Goal: Task Accomplishment & Management: Manage account settings

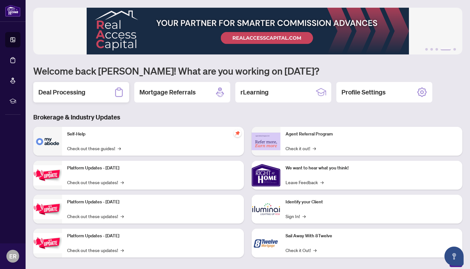
click at [60, 95] on h2 "Deal Processing" at bounding box center [61, 92] width 47 height 9
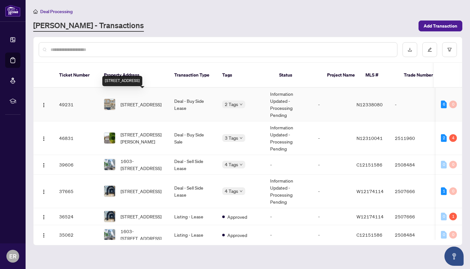
click at [141, 101] on span "[STREET_ADDRESS]" at bounding box center [141, 104] width 41 height 7
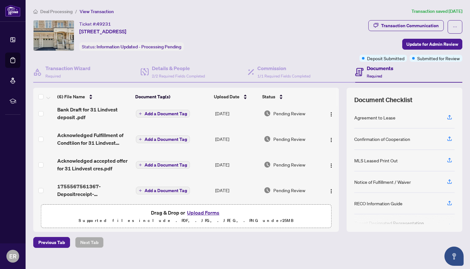
scroll to position [55, 0]
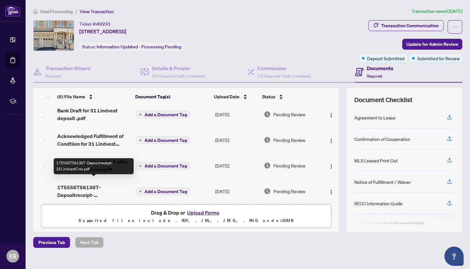
click at [79, 183] on span "1755567561367-Depositreceipt-31LindvestCres.pdf" at bounding box center [94, 190] width 74 height 15
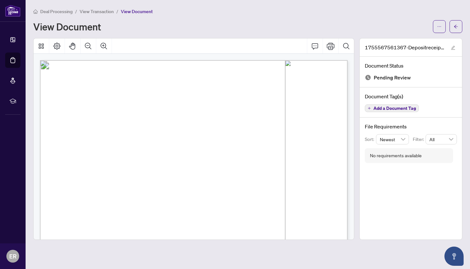
click at [393, 109] on span "Add a Document Tag" at bounding box center [395, 108] width 43 height 4
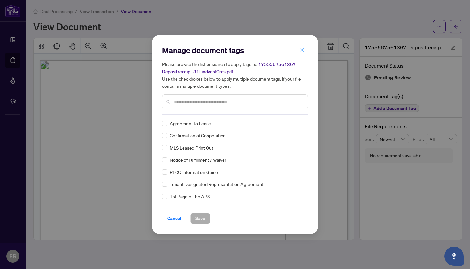
click at [302, 50] on icon "close" at bounding box center [302, 50] width 4 height 4
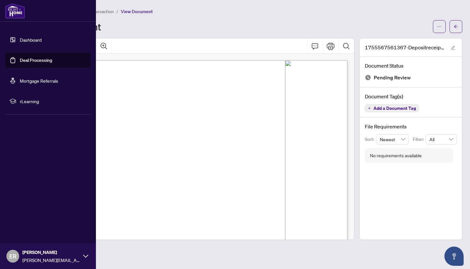
click at [34, 60] on link "Deal Processing" at bounding box center [36, 60] width 32 height 6
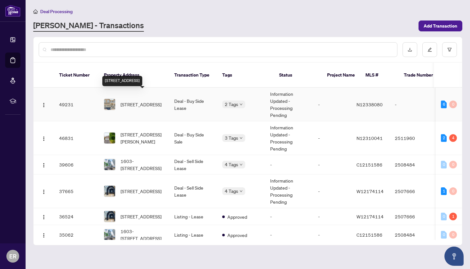
click at [133, 101] on span "[STREET_ADDRESS]" at bounding box center [141, 104] width 41 height 7
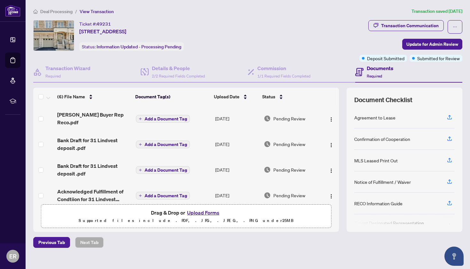
click at [205, 212] on button "Upload Forms" at bounding box center [203, 212] width 36 height 8
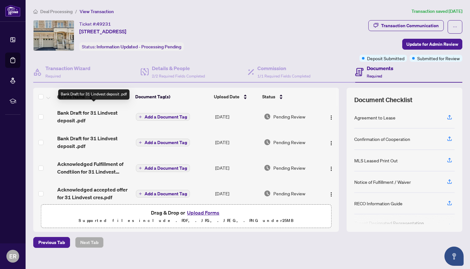
click at [84, 110] on span "Bank Draft for 31 Lindvest deposit .pdf" at bounding box center [94, 116] width 74 height 15
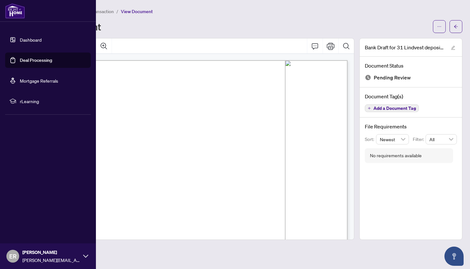
click at [33, 60] on link "Deal Processing" at bounding box center [36, 60] width 32 height 6
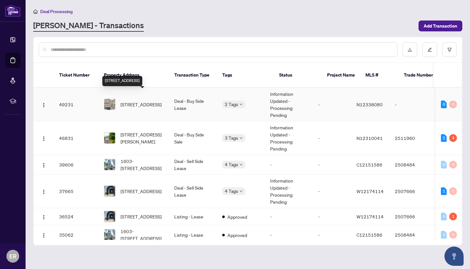
click at [129, 101] on span "[STREET_ADDRESS]" at bounding box center [141, 104] width 41 height 7
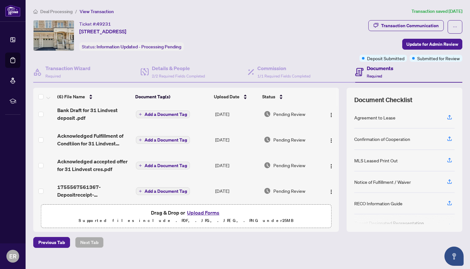
scroll to position [55, 0]
click at [204, 212] on button "Upload Forms" at bounding box center [203, 212] width 36 height 8
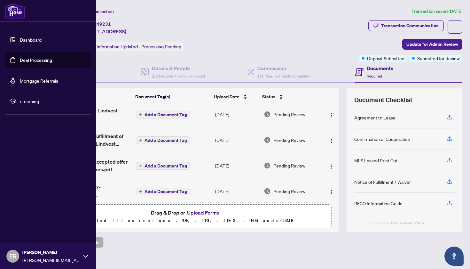
click at [13, 12] on img at bounding box center [15, 10] width 20 height 15
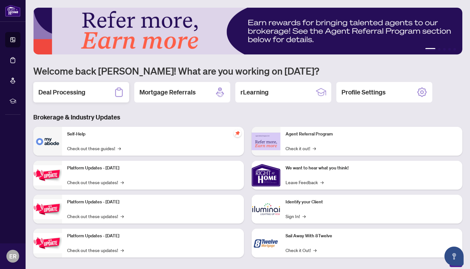
click at [76, 93] on h2 "Deal Processing" at bounding box center [61, 92] width 47 height 9
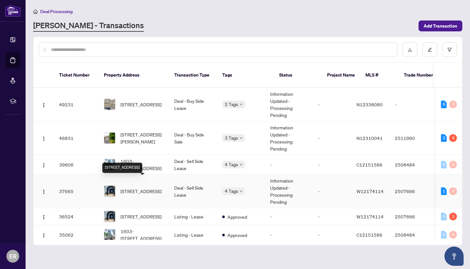
click at [139, 188] on span "[STREET_ADDRESS]" at bounding box center [141, 191] width 41 height 7
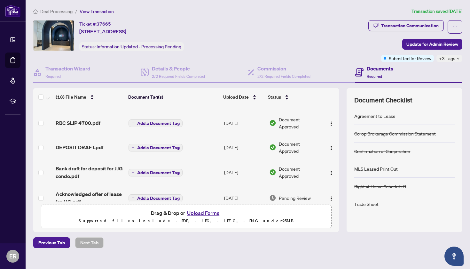
scroll to position [25, 0]
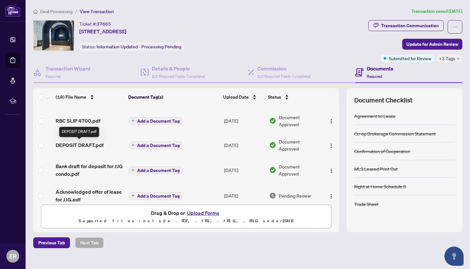
click at [82, 145] on span "DEPOSIT DRAFT.pdf" at bounding box center [80, 145] width 48 height 8
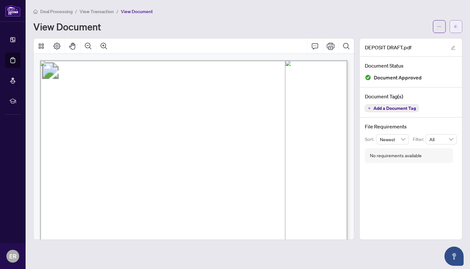
click at [455, 25] on icon "arrow-left" at bounding box center [456, 26] width 4 height 4
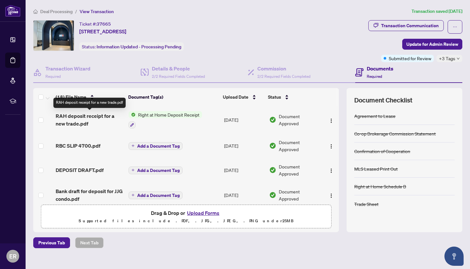
click at [83, 115] on span "RAH deposit receipt for a new trade.pdf" at bounding box center [90, 119] width 68 height 15
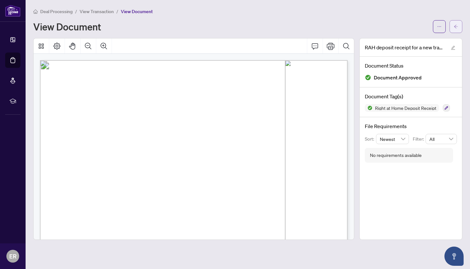
click at [455, 25] on icon "arrow-left" at bounding box center [456, 26] width 4 height 4
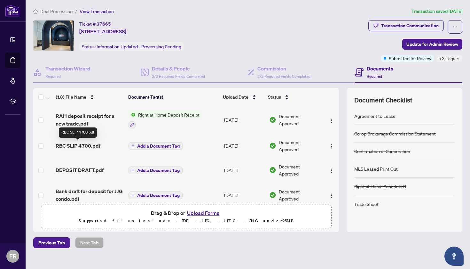
click at [90, 146] on span "RBC SLIP 4700.pdf" at bounding box center [78, 146] width 45 height 8
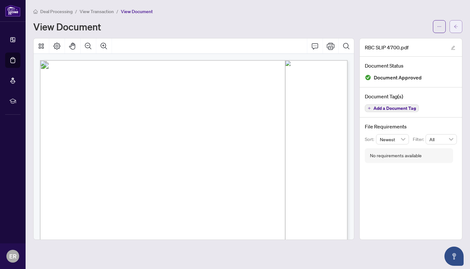
click at [457, 25] on icon "arrow-left" at bounding box center [456, 26] width 4 height 4
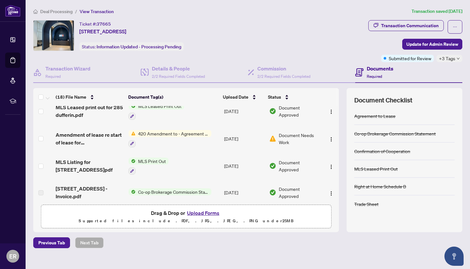
scroll to position [189, 0]
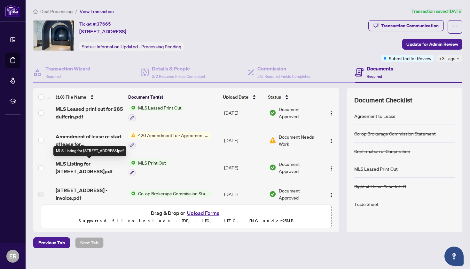
click at [101, 164] on span "MLS Listing for [STREET_ADDRESS]pdf" at bounding box center [90, 167] width 68 height 15
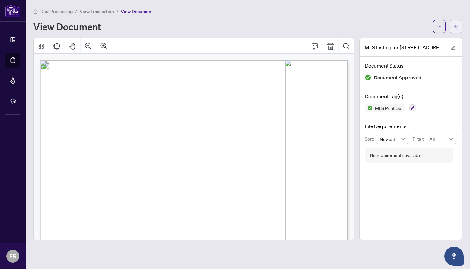
click at [456, 27] on icon "arrow-left" at bounding box center [456, 26] width 4 height 4
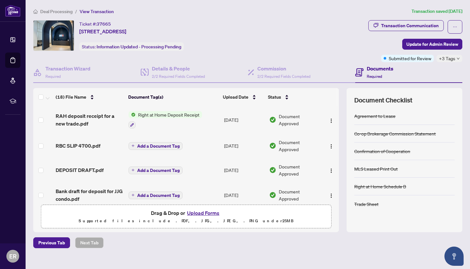
click at [46, 11] on span "Deal Processing" at bounding box center [56, 12] width 32 height 6
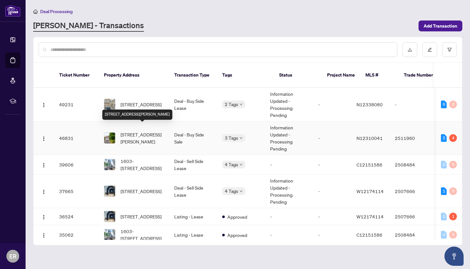
click at [134, 131] on span "[STREET_ADDRESS][PERSON_NAME]" at bounding box center [143, 138] width 44 height 14
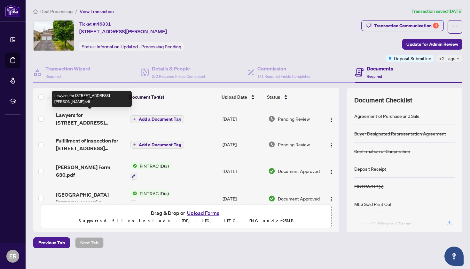
click at [90, 116] on span "Lawyers for [STREET_ADDRESS][PERSON_NAME]pdf" at bounding box center [90, 118] width 69 height 15
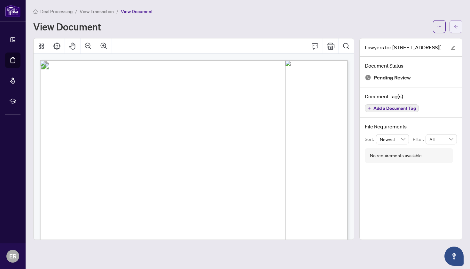
click at [455, 25] on icon "arrow-left" at bounding box center [456, 26] width 4 height 4
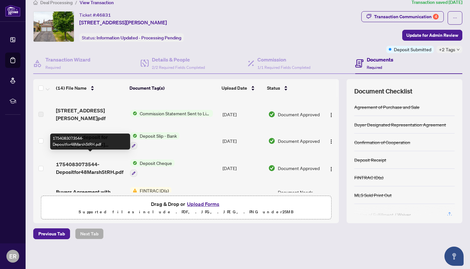
scroll to position [237, 0]
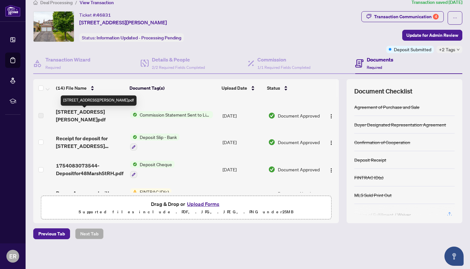
click at [93, 114] on span "[STREET_ADDRESS][PERSON_NAME]pdf" at bounding box center [90, 115] width 69 height 15
click at [78, 113] on span "[STREET_ADDRESS][PERSON_NAME]pdf" at bounding box center [90, 115] width 69 height 15
click at [147, 113] on span "Commission Statement Sent to Listing Brokerage" at bounding box center [175, 114] width 76 height 7
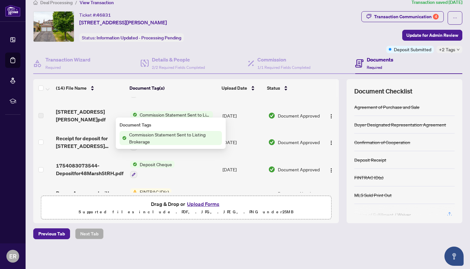
click at [141, 135] on span "Commission Statement Sent to Listing Brokerage" at bounding box center [174, 138] width 95 height 14
click at [101, 114] on span "[STREET_ADDRESS][PERSON_NAME]pdf" at bounding box center [90, 115] width 69 height 15
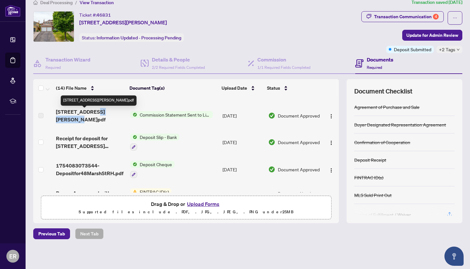
click at [101, 114] on span "[STREET_ADDRESS][PERSON_NAME]pdf" at bounding box center [90, 115] width 69 height 15
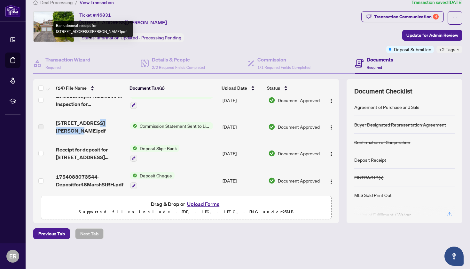
scroll to position [227, 0]
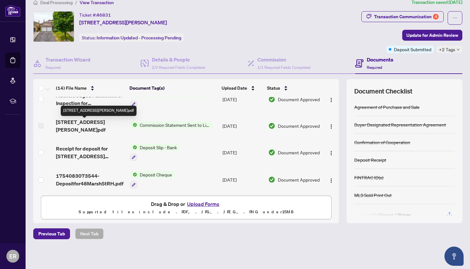
click at [55, 124] on td "[STREET_ADDRESS][PERSON_NAME]pdf" at bounding box center [90, 126] width 74 height 26
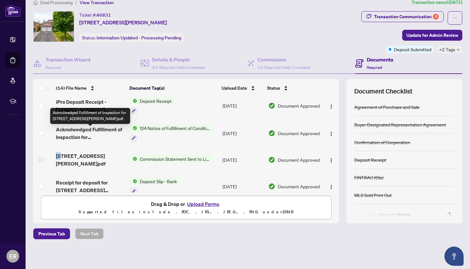
scroll to position [193, 0]
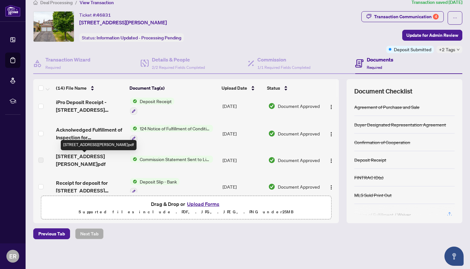
click at [74, 159] on span "[STREET_ADDRESS][PERSON_NAME]pdf" at bounding box center [90, 159] width 69 height 15
click at [42, 156] on label at bounding box center [40, 159] width 5 height 7
click at [174, 157] on span "Commission Statement Sent to Listing Brokerage" at bounding box center [175, 159] width 76 height 7
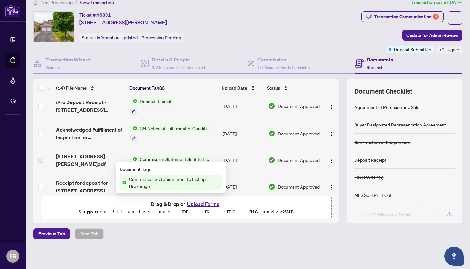
click at [174, 157] on span "Commission Statement Sent to Listing Brokerage" at bounding box center [175, 159] width 76 height 7
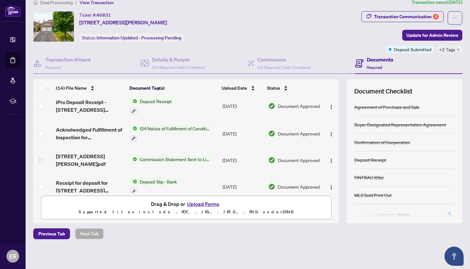
click at [174, 157] on span "Commission Statement Sent to Listing Brokerage" at bounding box center [175, 159] width 76 height 7
click at [286, 159] on span "Document Approved" at bounding box center [299, 159] width 42 height 7
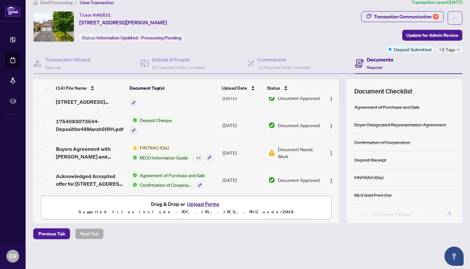
scroll to position [281, 0]
click at [205, 203] on button "Upload Forms" at bounding box center [203, 204] width 36 height 8
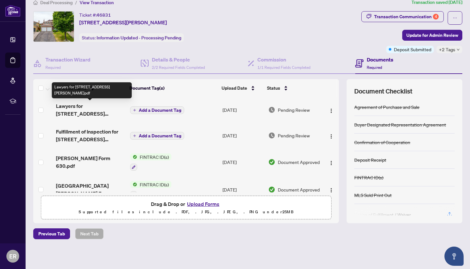
scroll to position [0, 0]
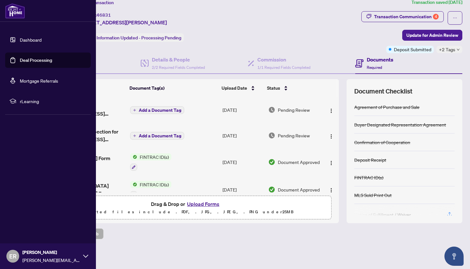
click at [28, 61] on link "Deal Processing" at bounding box center [36, 60] width 32 height 6
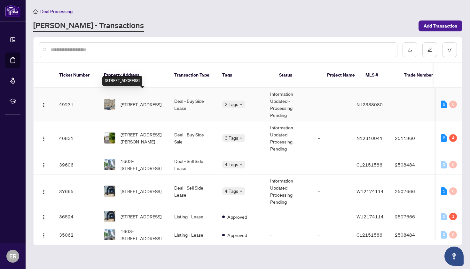
click at [143, 101] on span "[STREET_ADDRESS]" at bounding box center [141, 104] width 41 height 7
